Goal: Information Seeking & Learning: Check status

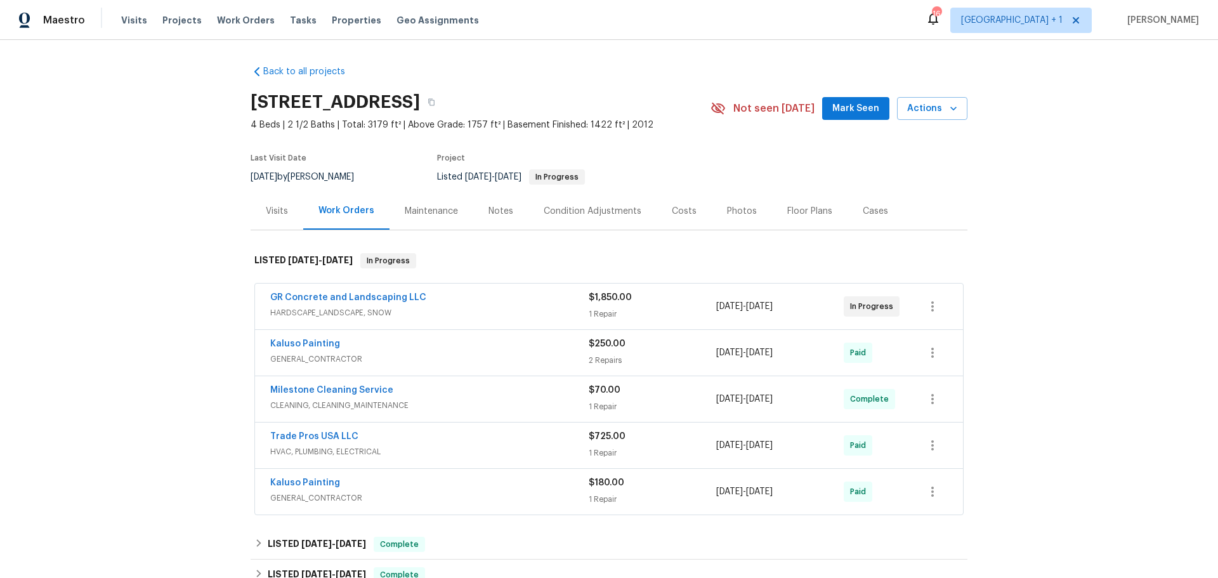
scroll to position [63, 0]
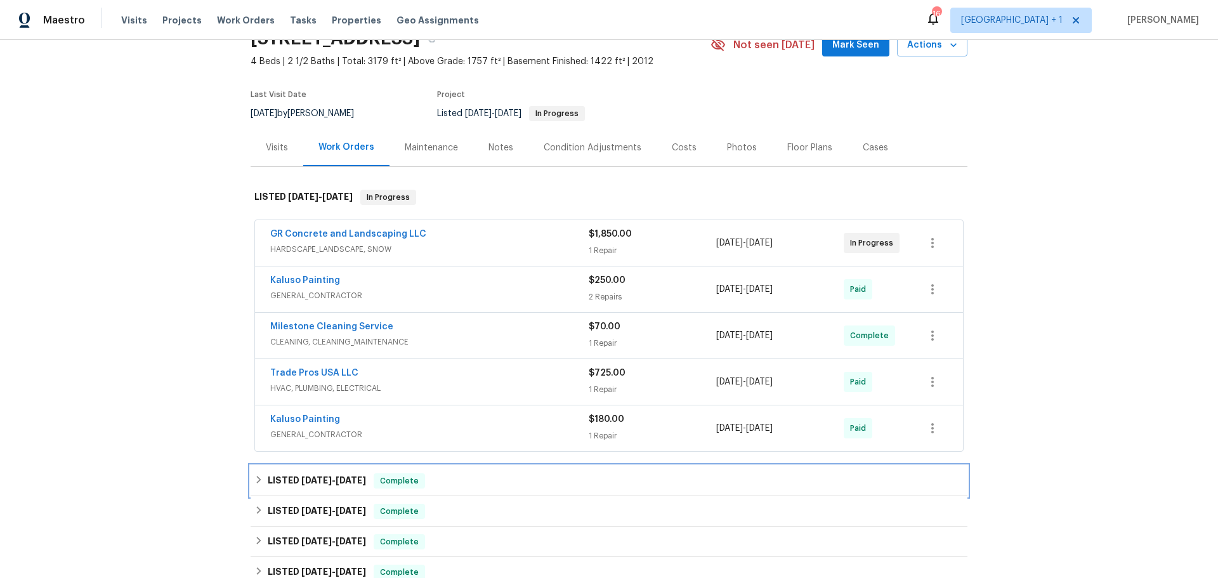
click at [461, 489] on div "LISTED 6/3/25 - 6/13/25 Complete" at bounding box center [608, 480] width 709 height 15
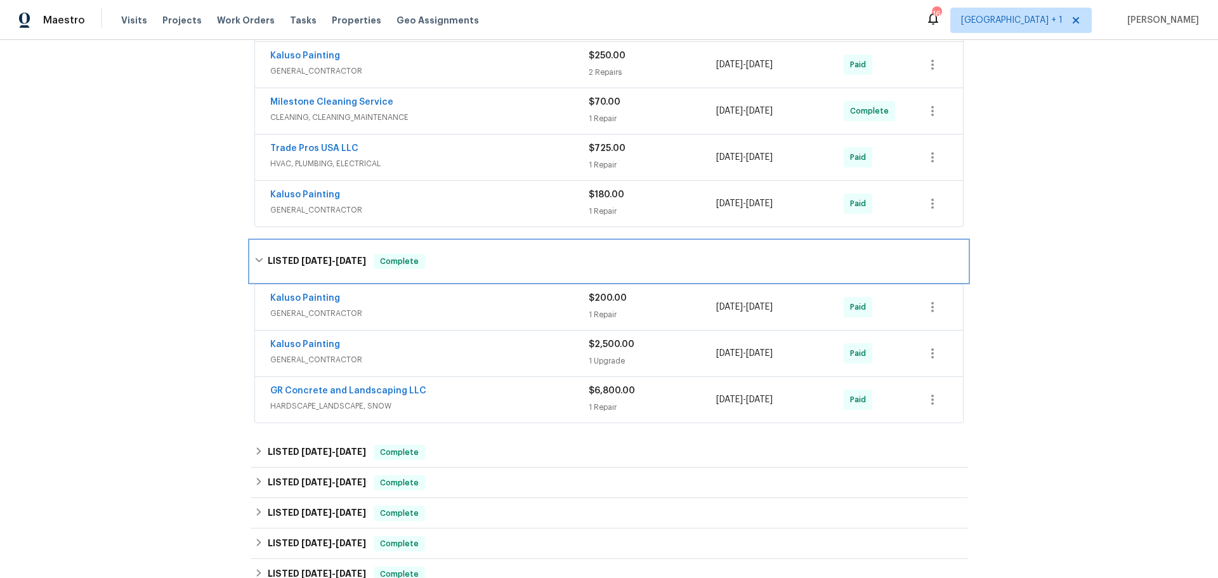
scroll to position [317, 0]
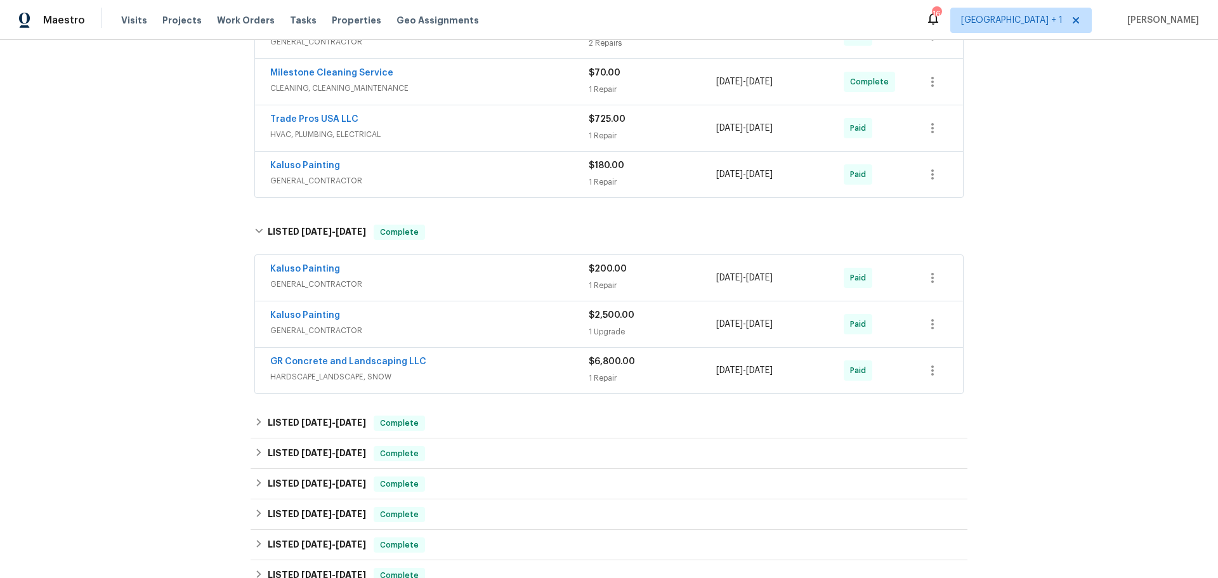
click at [532, 337] on span "GENERAL_CONTRACTOR" at bounding box center [429, 330] width 318 height 13
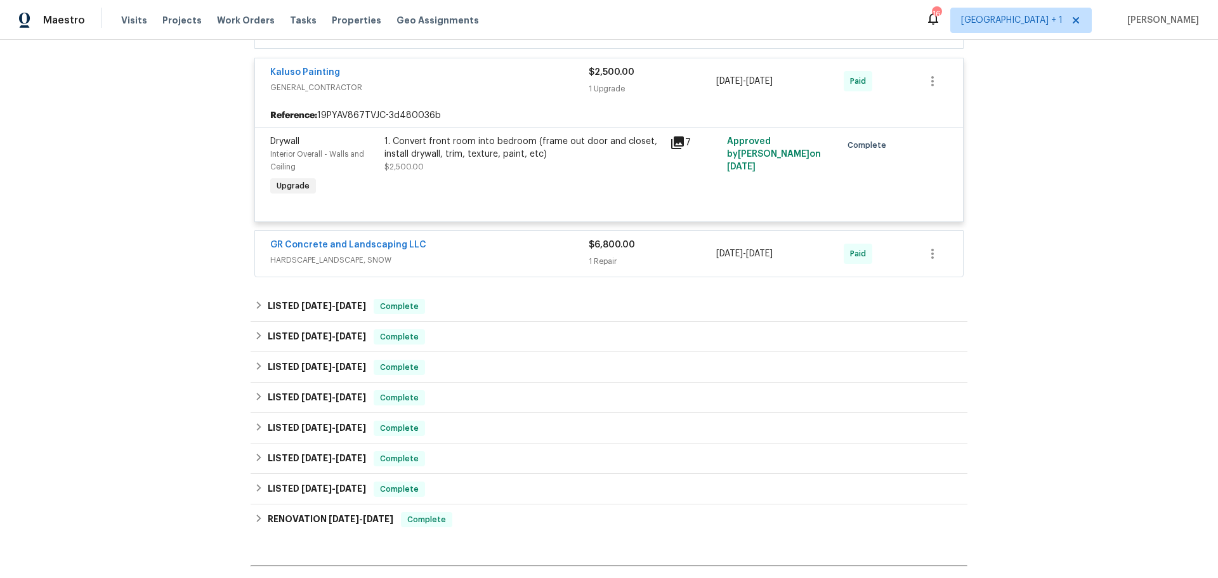
scroll to position [571, 0]
click at [502, 313] on div "LISTED 4/7/25 - 4/11/25 Complete" at bounding box center [608, 305] width 709 height 15
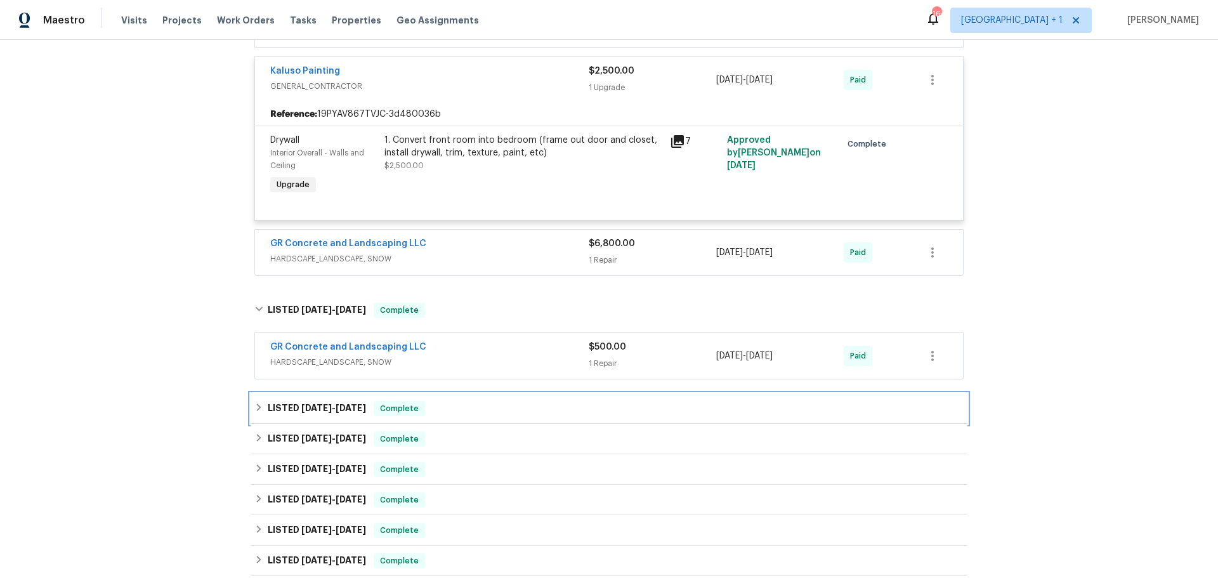
click at [501, 416] on div "LISTED 3/19/25 - 3/25/25 Complete" at bounding box center [608, 408] width 709 height 15
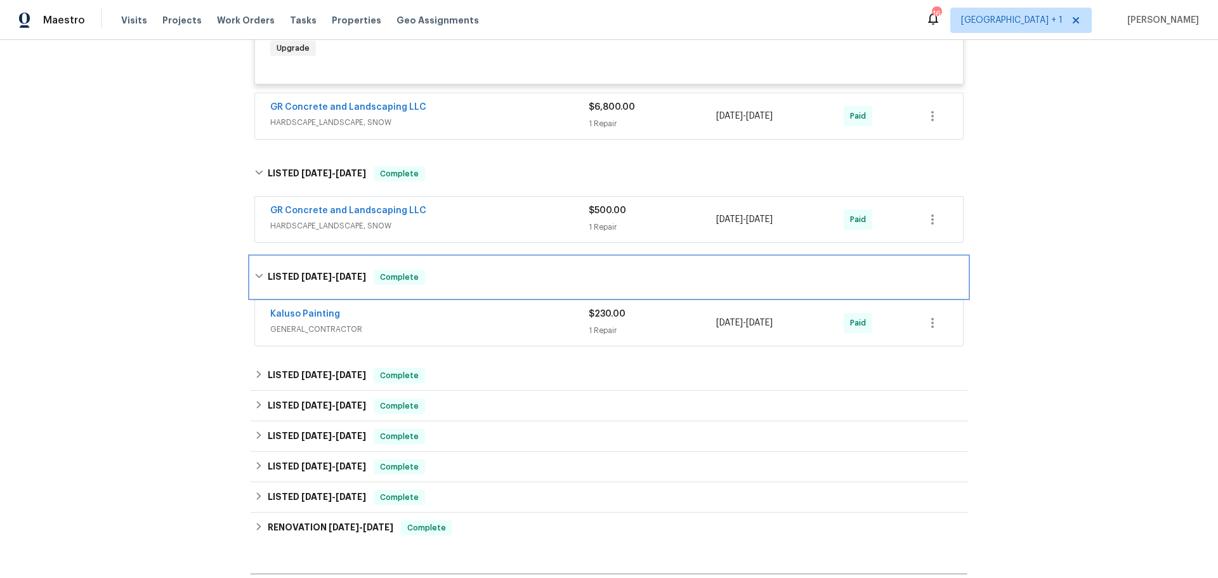
scroll to position [761, 0]
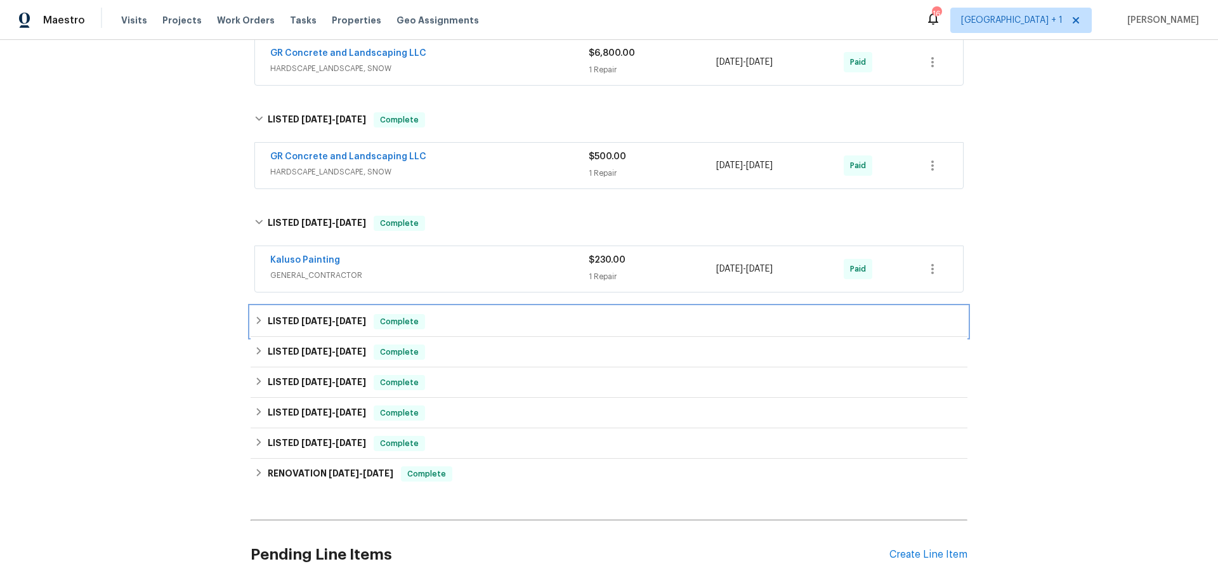
click at [516, 329] on div "LISTED 3/3/25 - 3/3/25 Complete" at bounding box center [608, 321] width 709 height 15
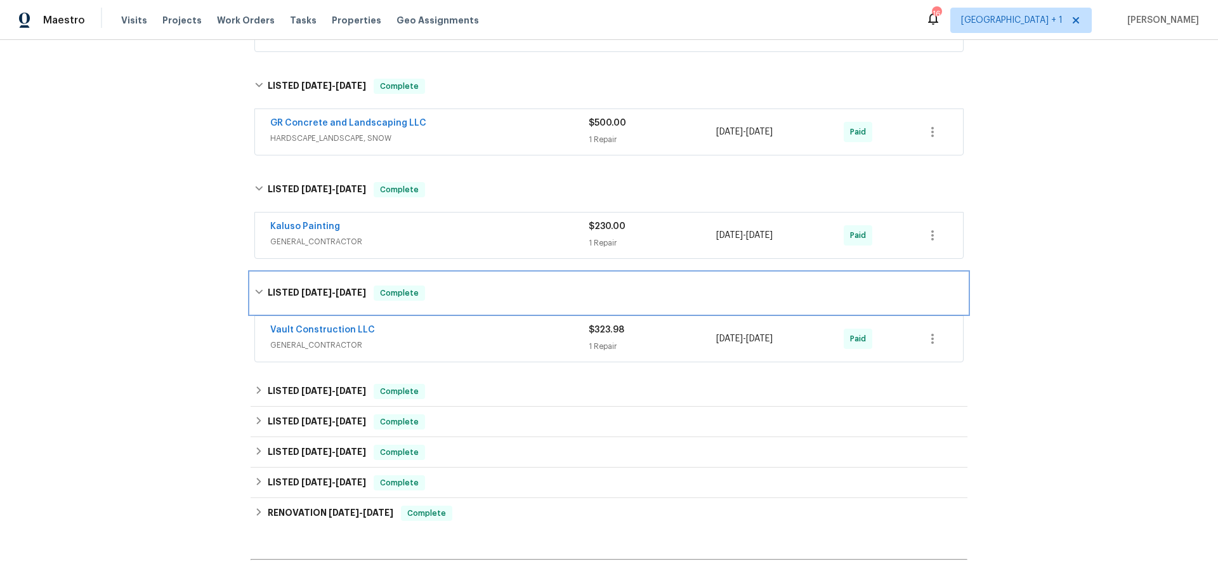
scroll to position [825, 0]
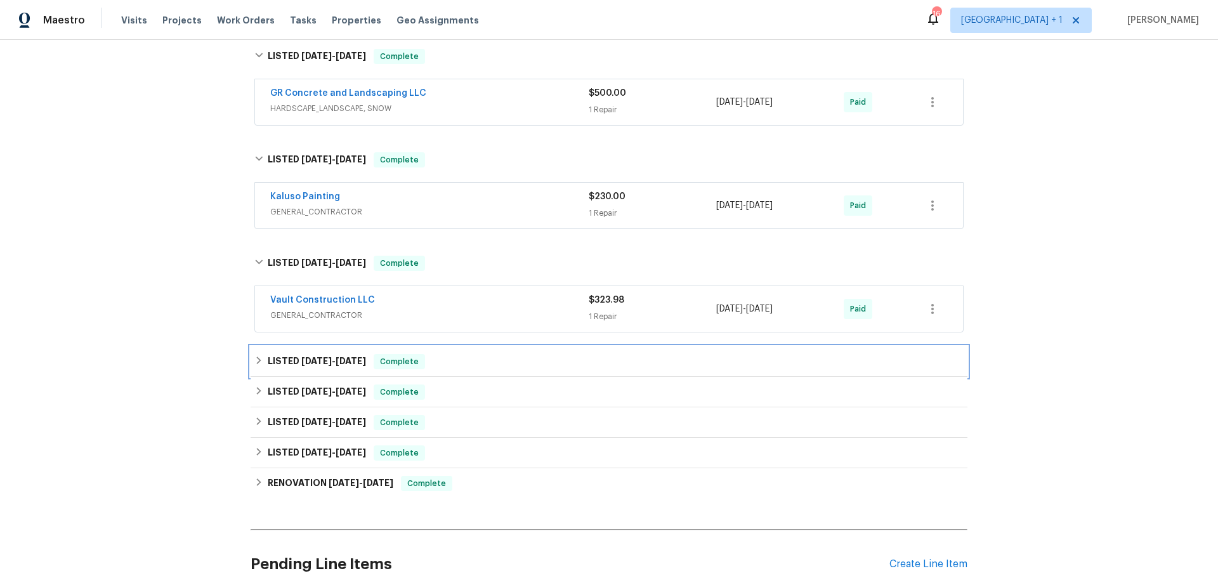
click at [518, 369] on div "LISTED 1/23/25 - 1/27/25 Complete" at bounding box center [608, 361] width 709 height 15
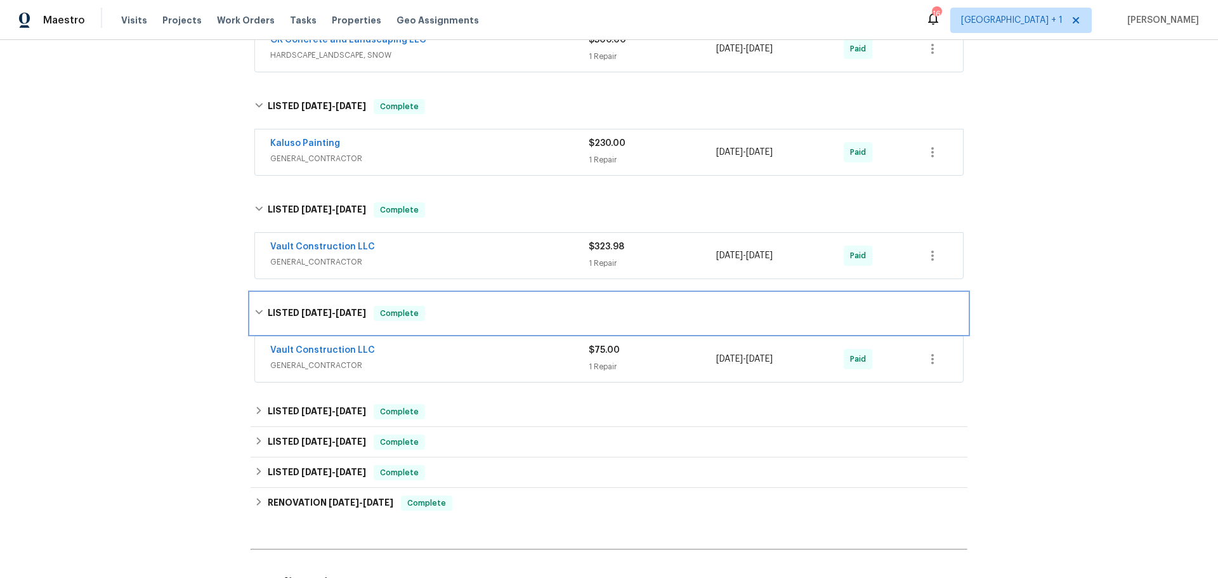
scroll to position [952, 0]
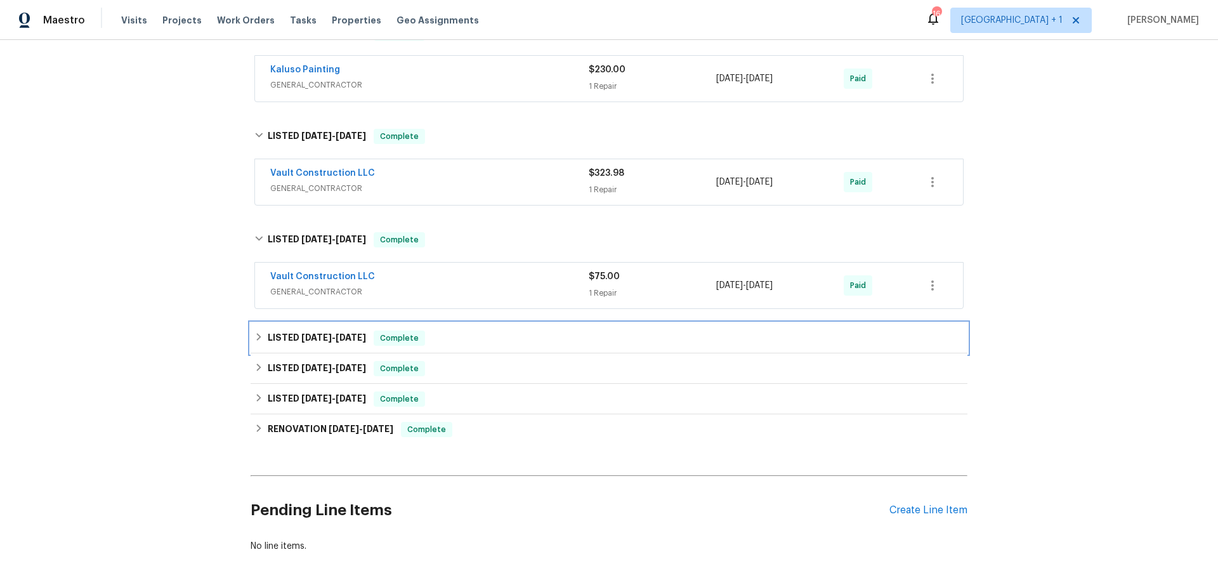
click at [513, 353] on div "LISTED 11/18/24 - 12/2/24 Complete" at bounding box center [609, 338] width 717 height 30
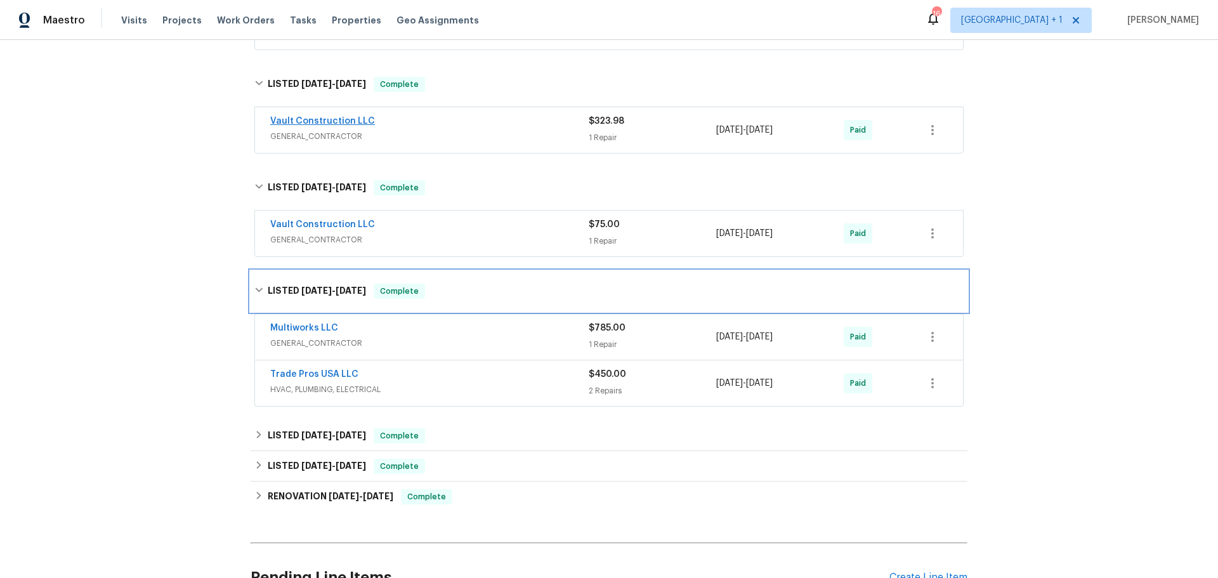
scroll to position [1015, 0]
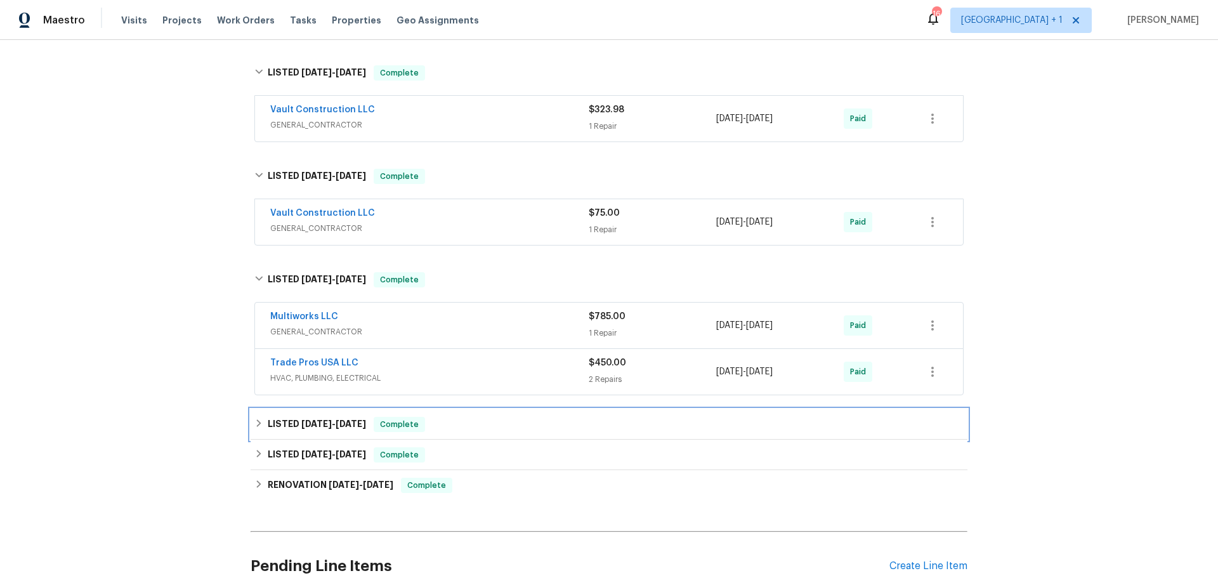
click at [324, 428] on span "8/11/24" at bounding box center [316, 423] width 30 height 9
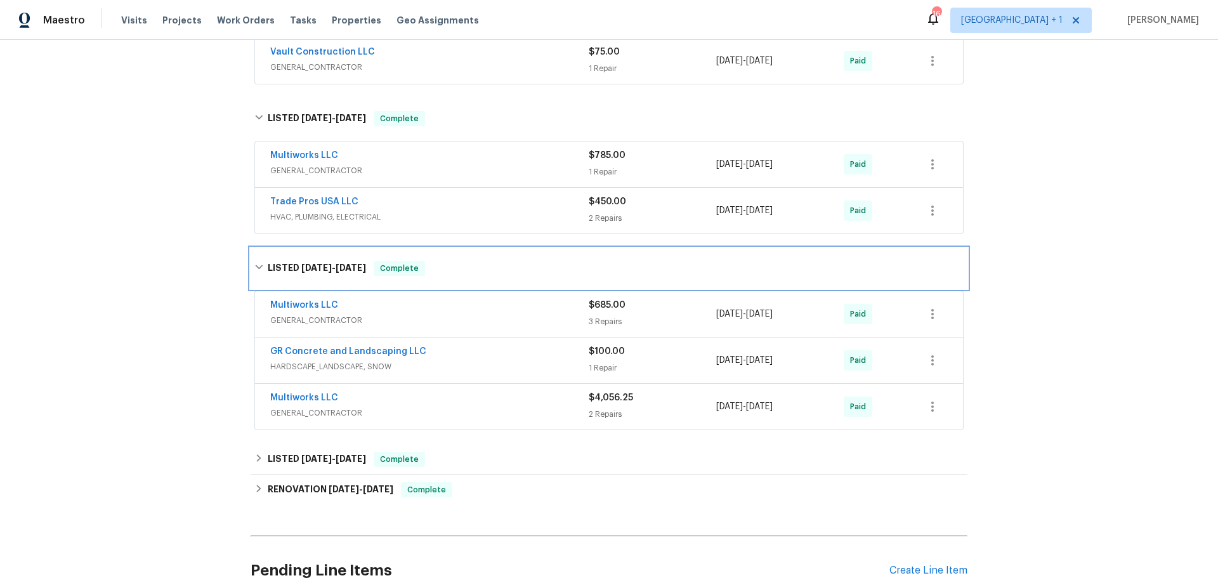
scroll to position [1205, 0]
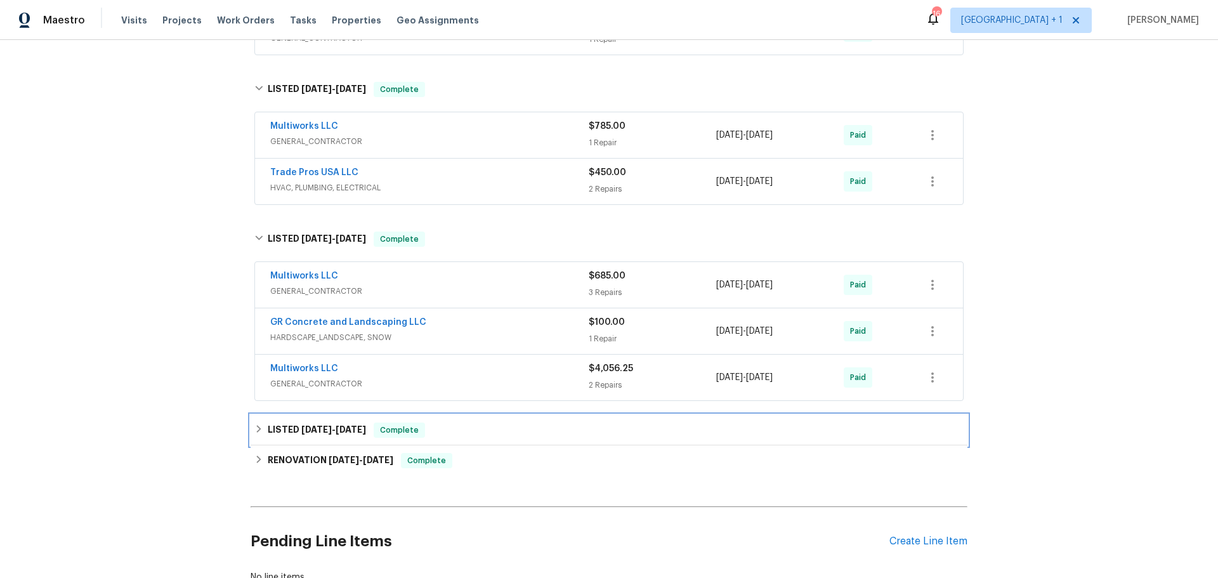
click at [298, 436] on h6 "LISTED 4/1/24 - 4/20/24" at bounding box center [317, 430] width 98 height 15
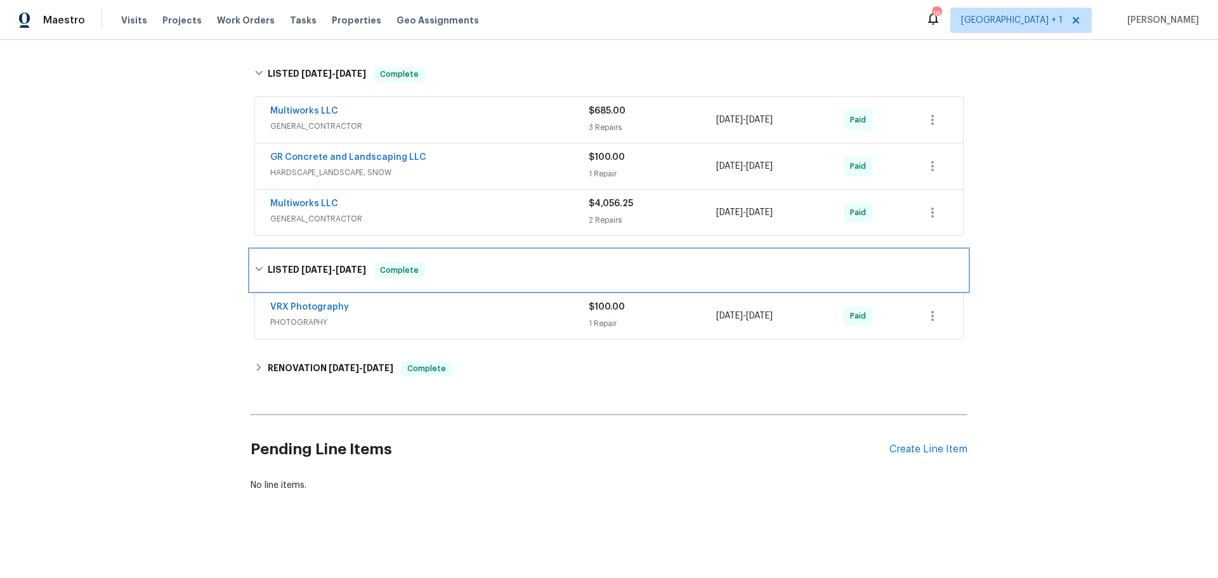
scroll to position [1393, 0]
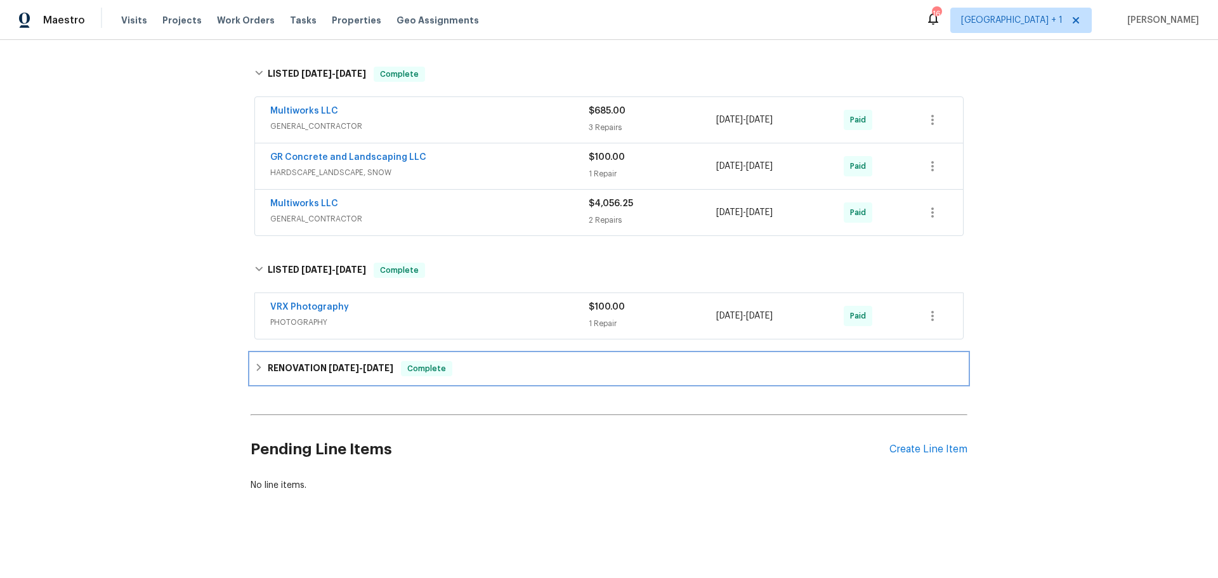
click at [375, 364] on span "4/4/24" at bounding box center [378, 368] width 30 height 9
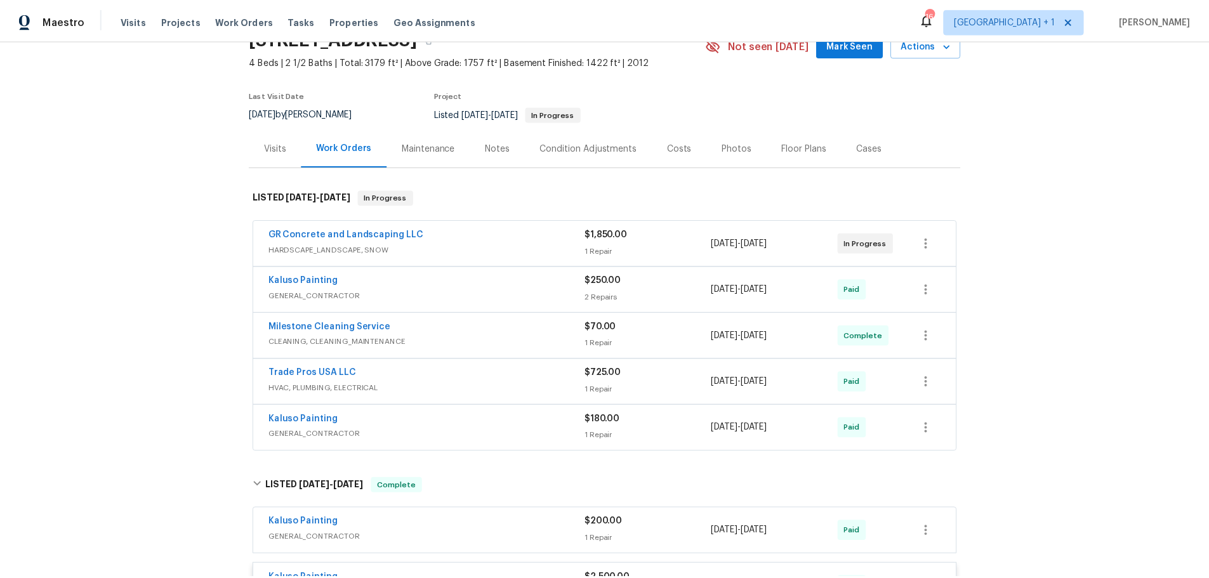
scroll to position [0, 0]
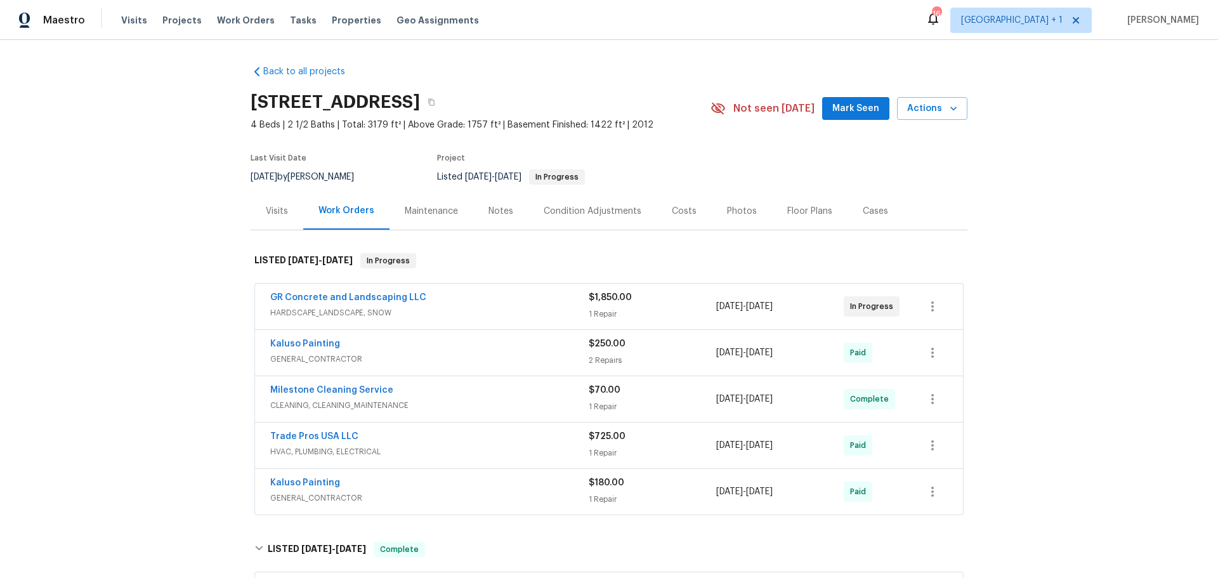
click at [489, 218] on div "Notes" at bounding box center [501, 211] width 25 height 13
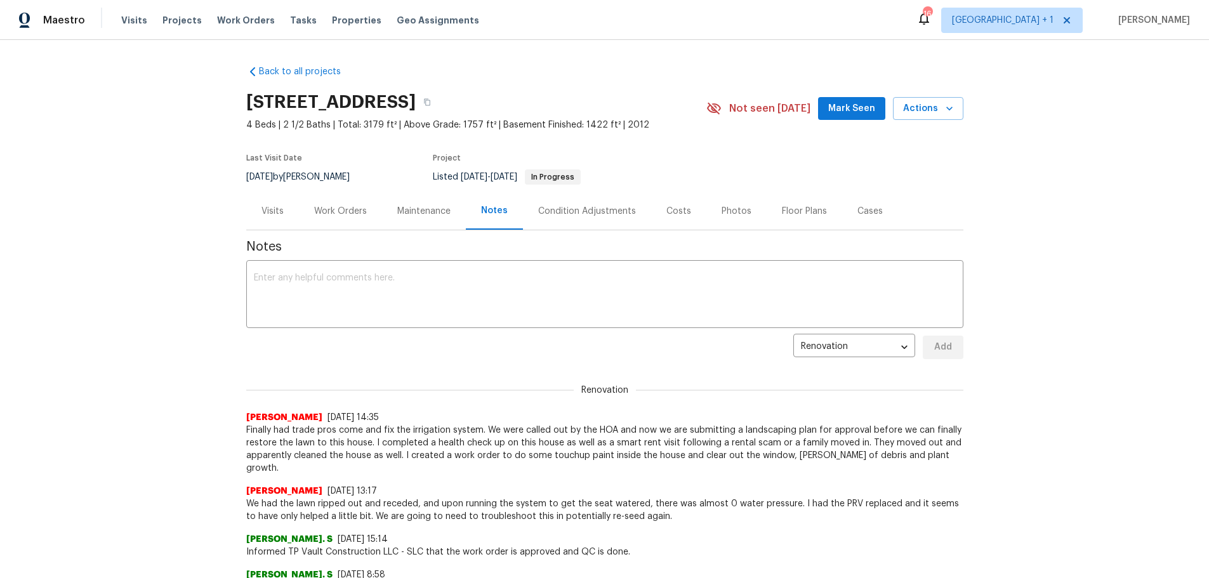
click at [261, 218] on div "Visits" at bounding box center [272, 211] width 22 height 13
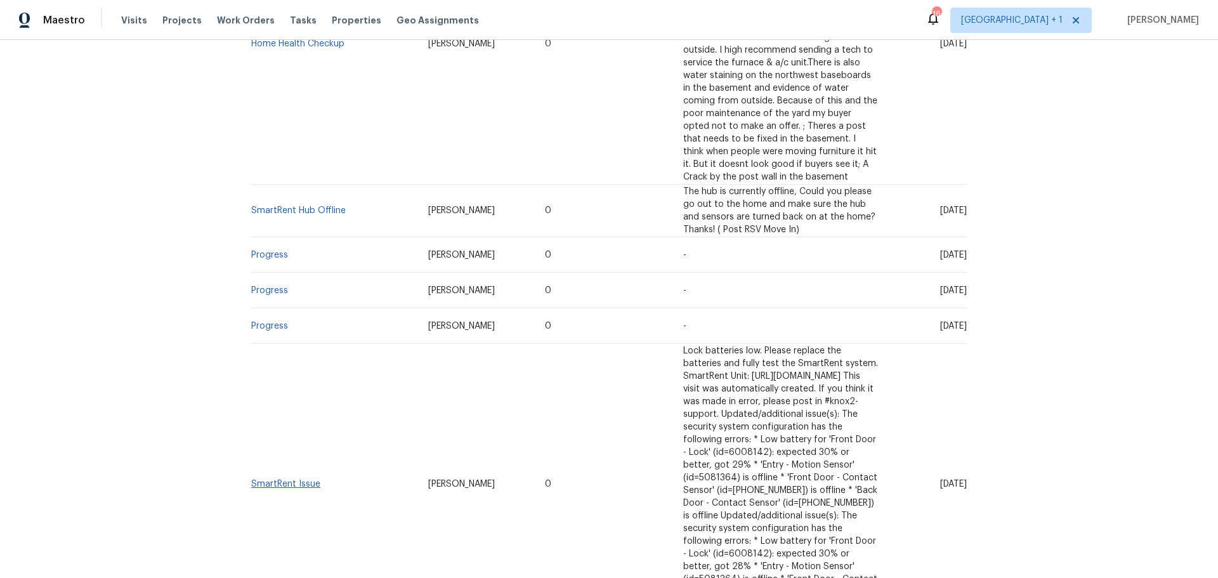
scroll to position [444, 0]
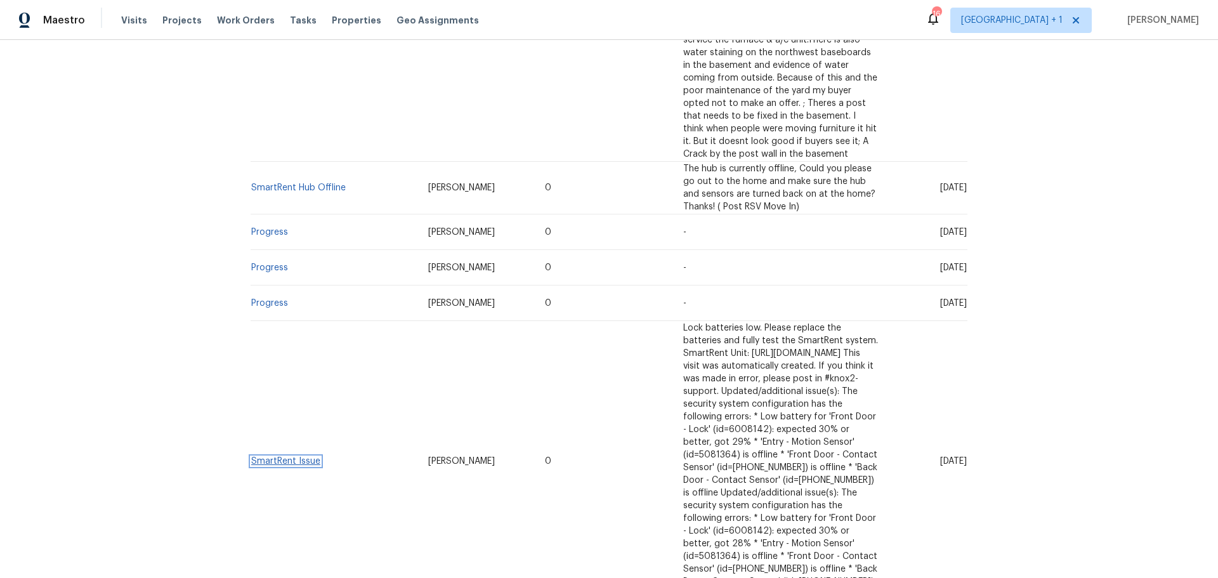
click at [299, 457] on link "SmartRent Issue" at bounding box center [285, 461] width 69 height 9
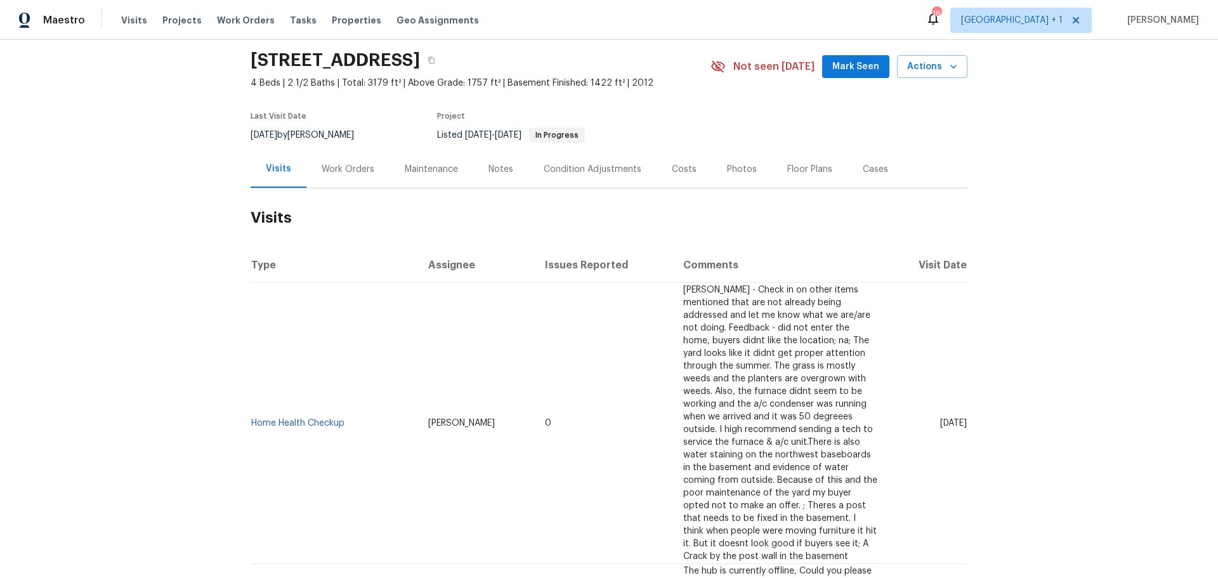
scroll to position [63, 0]
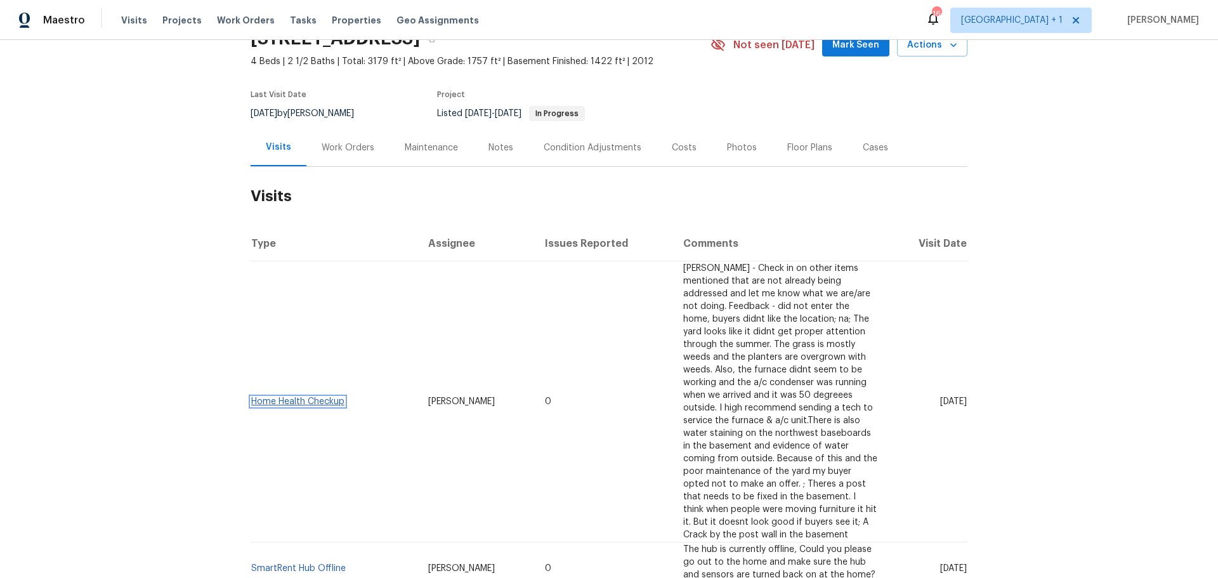
click at [294, 397] on link "Home Health Checkup" at bounding box center [297, 401] width 93 height 9
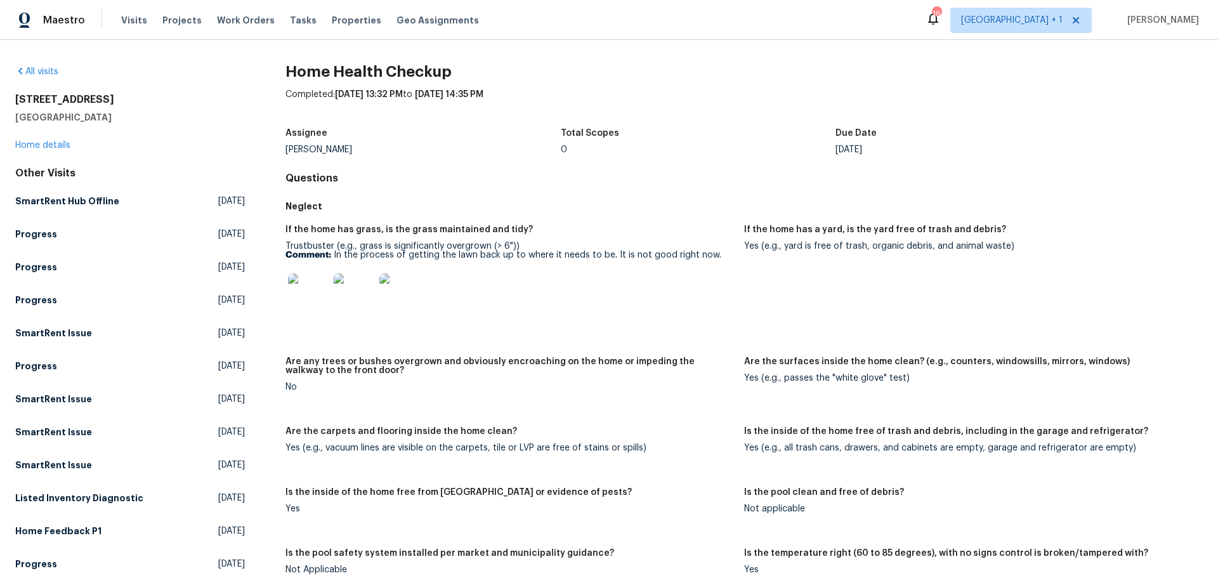
click at [294, 284] on img at bounding box center [308, 293] width 41 height 41
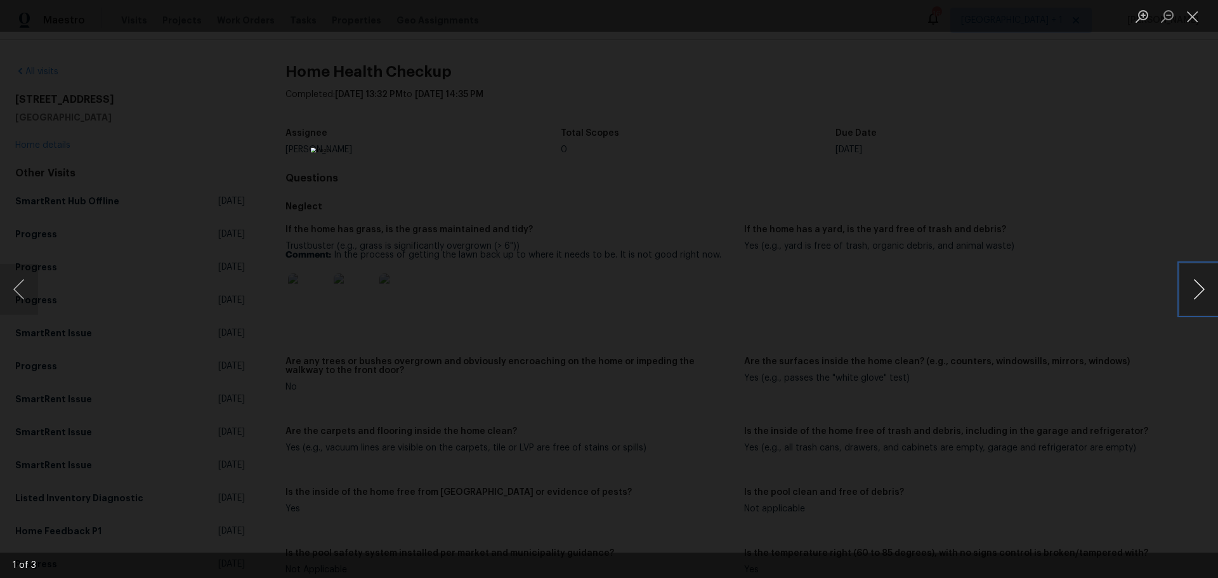
click at [1197, 292] on button "Next image" at bounding box center [1199, 289] width 38 height 51
click at [1191, 20] on button "Close lightbox" at bounding box center [1192, 16] width 25 height 22
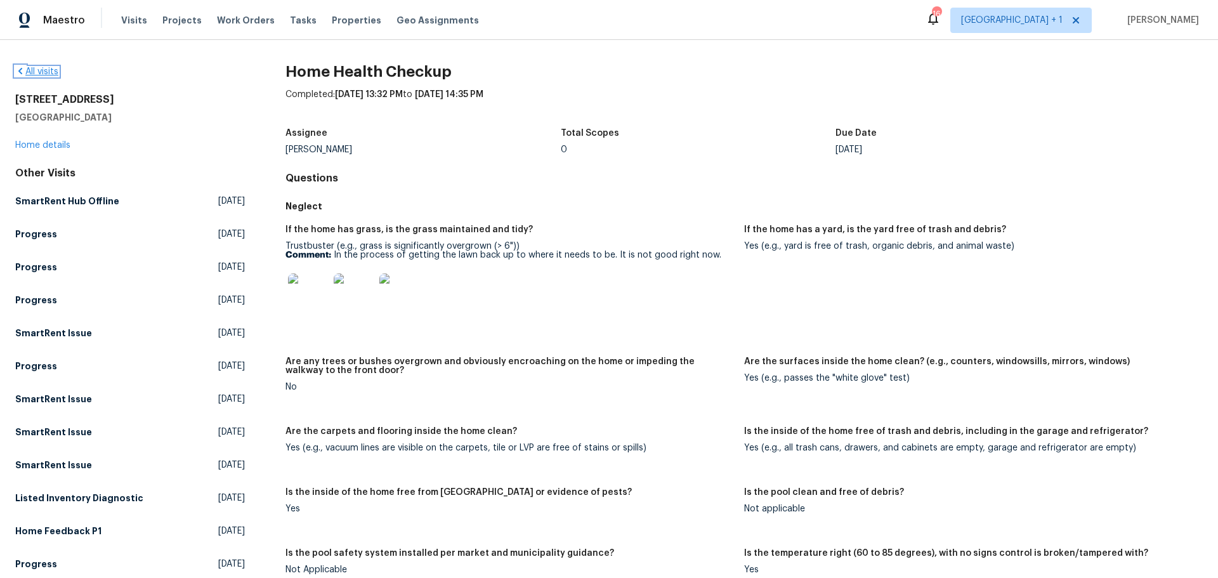
click at [34, 69] on link "All visits" at bounding box center [36, 71] width 43 height 9
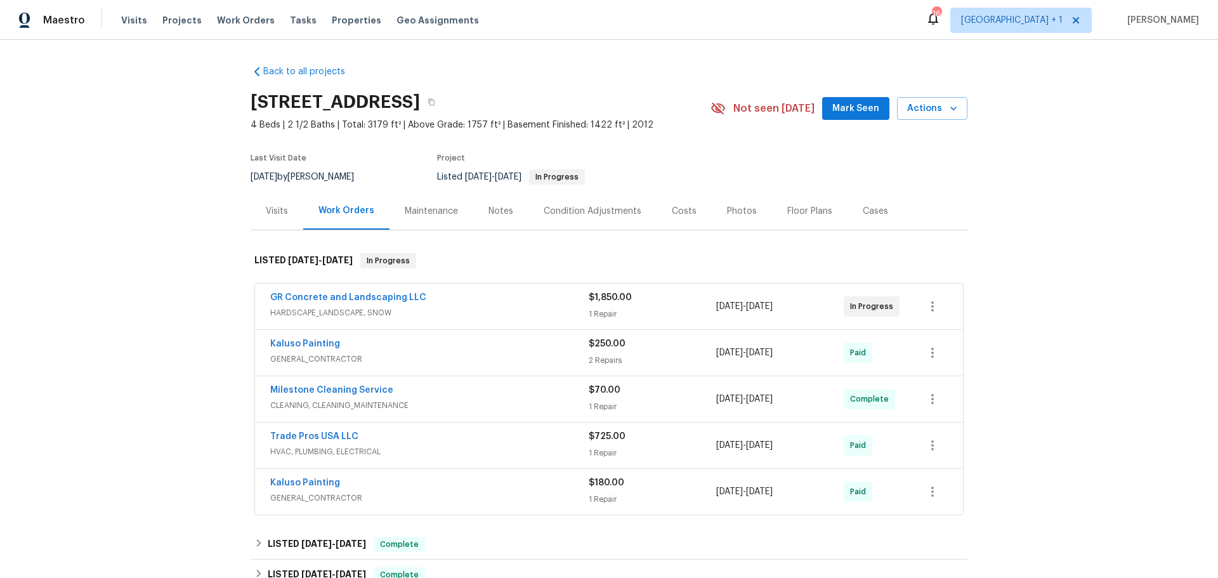
click at [272, 218] on div "Visits" at bounding box center [277, 211] width 22 height 13
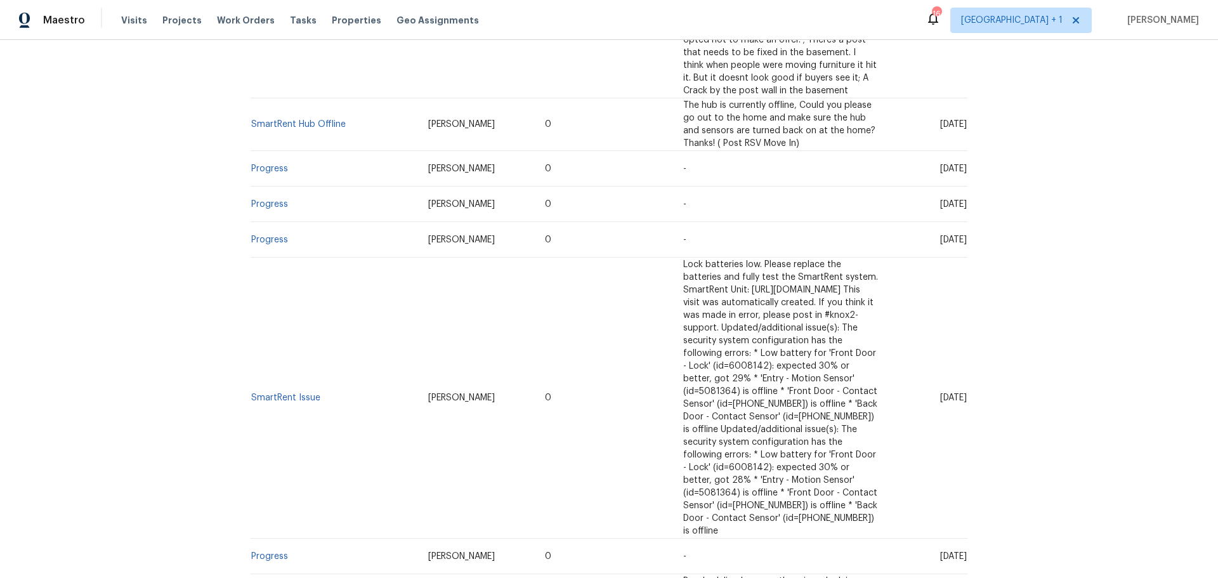
scroll to position [444, 0]
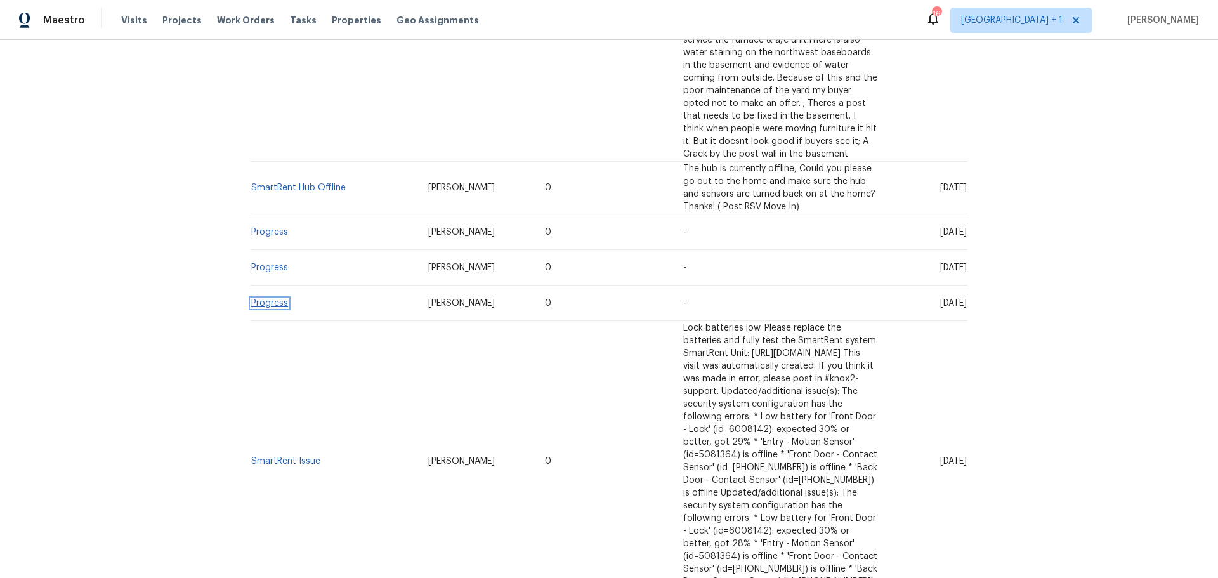
click at [262, 299] on link "Progress" at bounding box center [269, 303] width 37 height 9
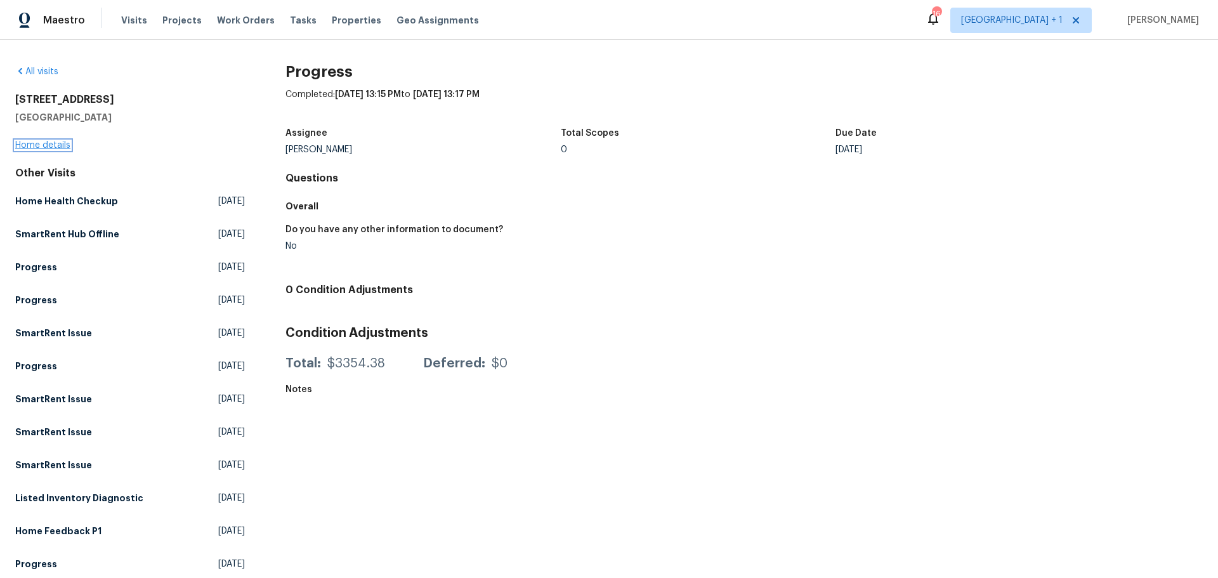
click at [49, 142] on link "Home details" at bounding box center [42, 145] width 55 height 9
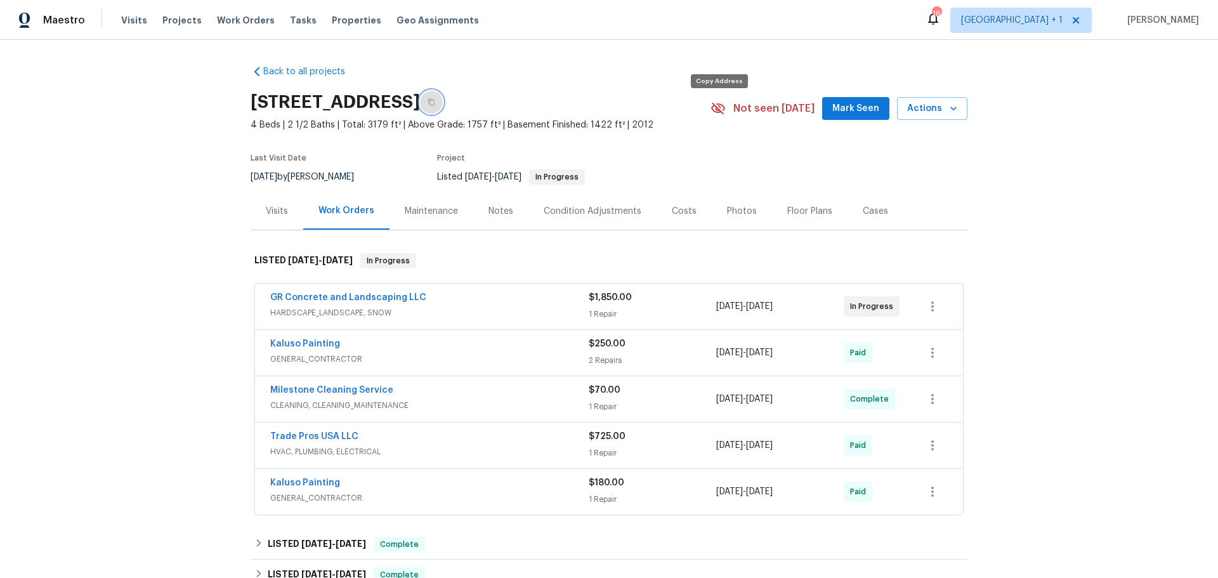
click at [435, 105] on icon "button" at bounding box center [431, 102] width 6 height 7
click at [870, 218] on div "Cases" at bounding box center [875, 211] width 25 height 13
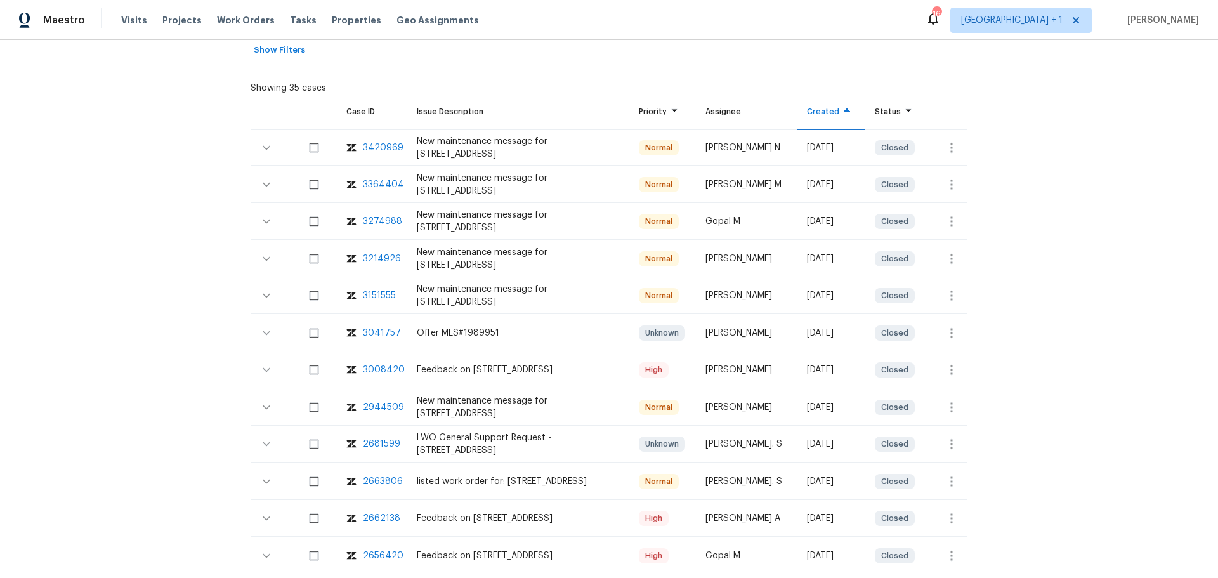
scroll to position [254, 0]
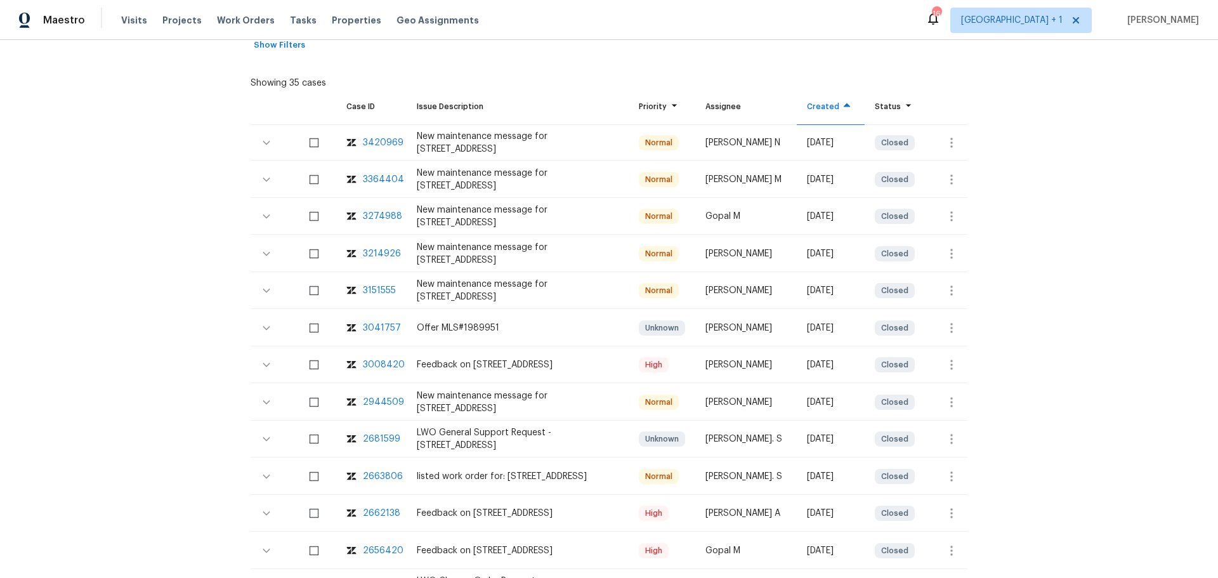
click at [384, 371] on div "3008420" at bounding box center [384, 364] width 42 height 13
click at [386, 260] on div "3214926" at bounding box center [382, 253] width 38 height 13
click at [389, 149] on div "3420969" at bounding box center [383, 142] width 41 height 13
click at [371, 186] on div "3364404" at bounding box center [383, 179] width 41 height 13
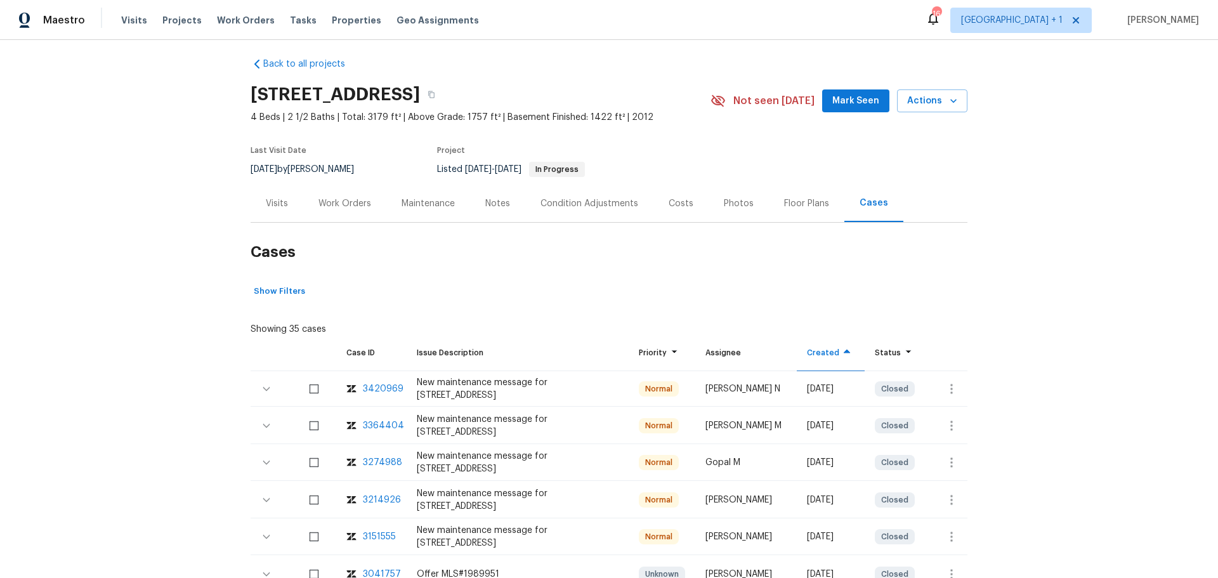
scroll to position [0, 0]
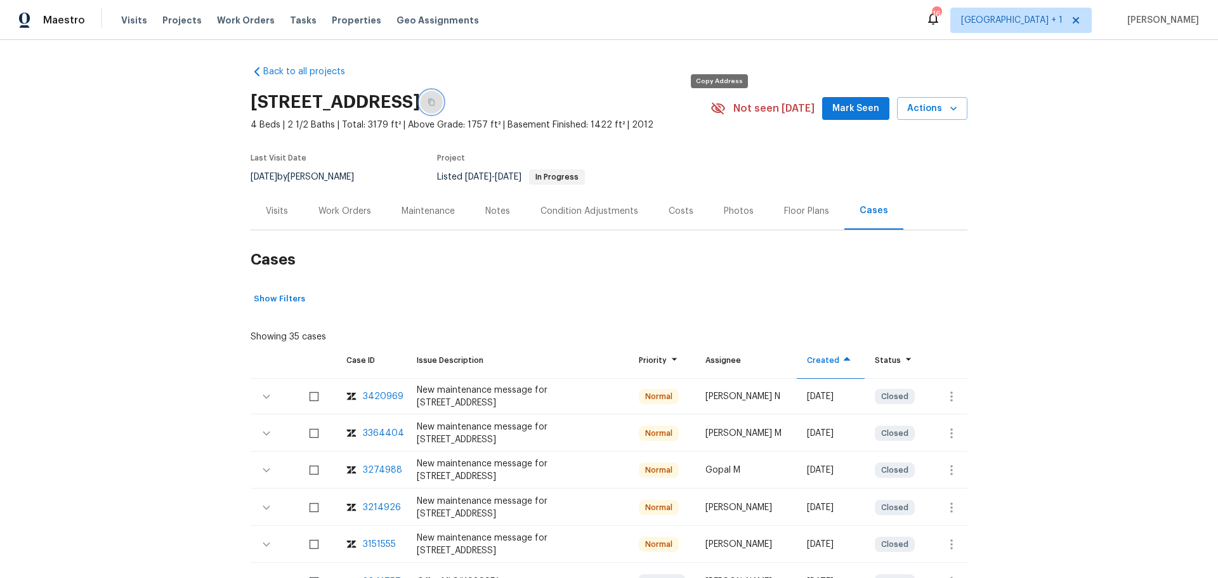
click at [435, 105] on icon "button" at bounding box center [432, 102] width 8 height 8
